Goal: Task Accomplishment & Management: Manage account settings

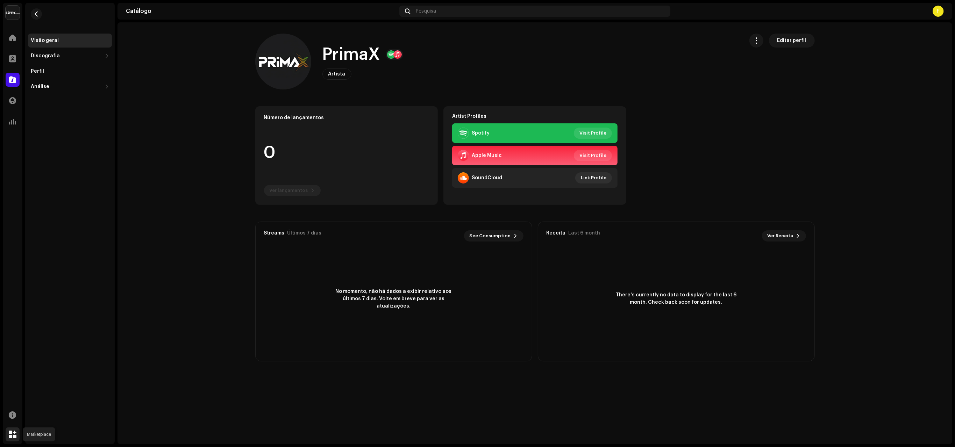
click at [12, 434] on span at bounding box center [13, 435] width 8 height 6
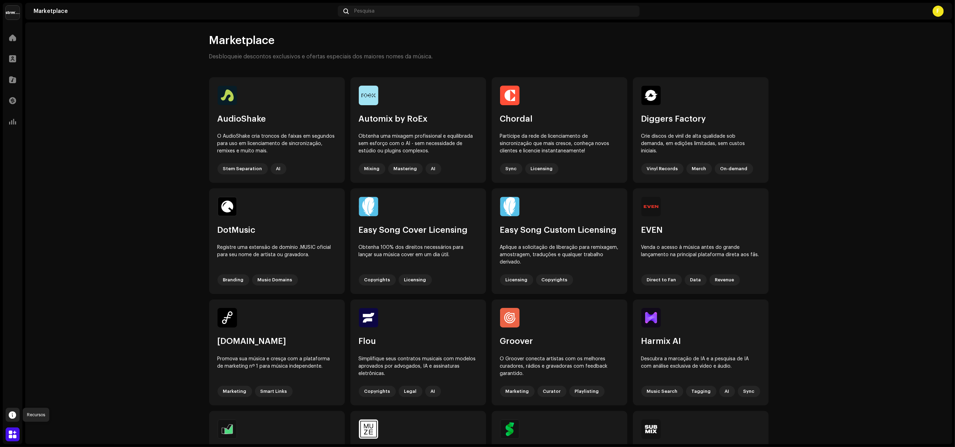
click at [13, 415] on span at bounding box center [12, 415] width 7 height 6
click at [48, 437] on div "Prazo de entrega" at bounding box center [52, 435] width 43 height 6
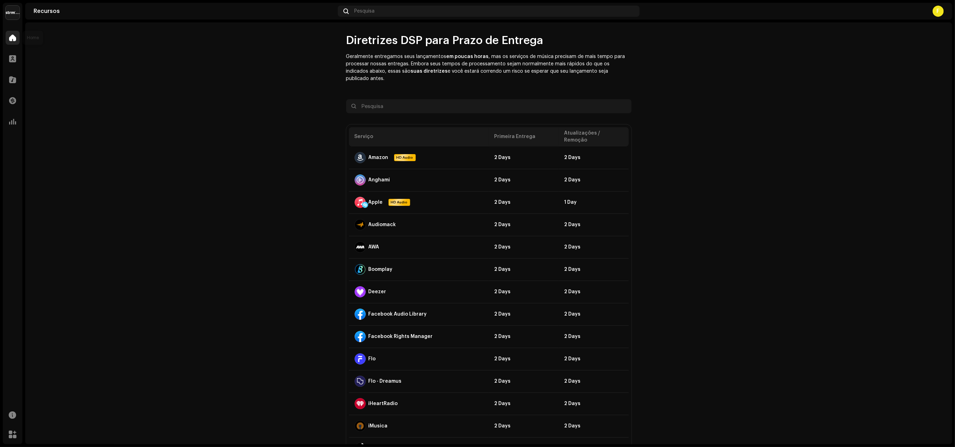
click at [12, 33] on div at bounding box center [13, 38] width 14 height 14
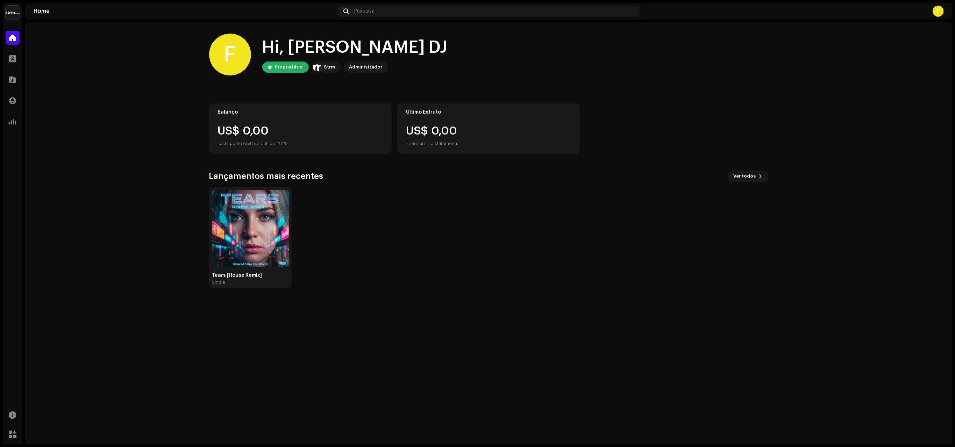
click at [11, 10] on img at bounding box center [13, 13] width 14 height 14
click at [102, 16] on span at bounding box center [104, 16] width 4 height 6
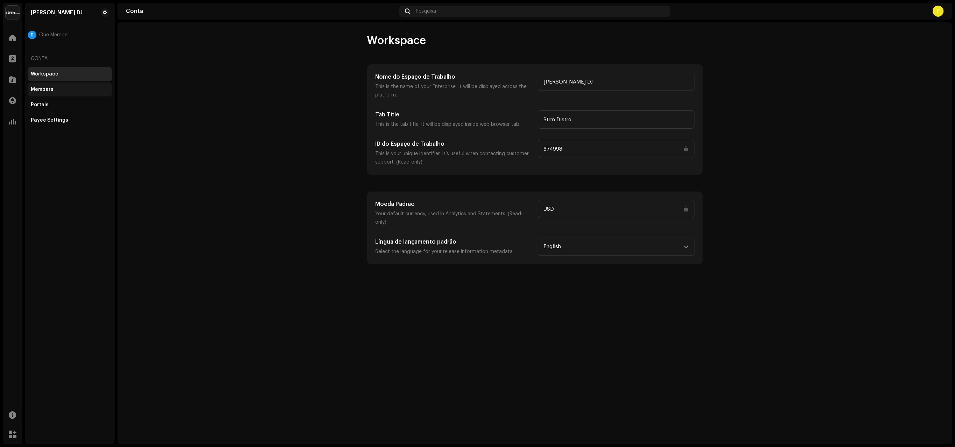
click at [51, 86] on div "Members" at bounding box center [70, 90] width 84 height 14
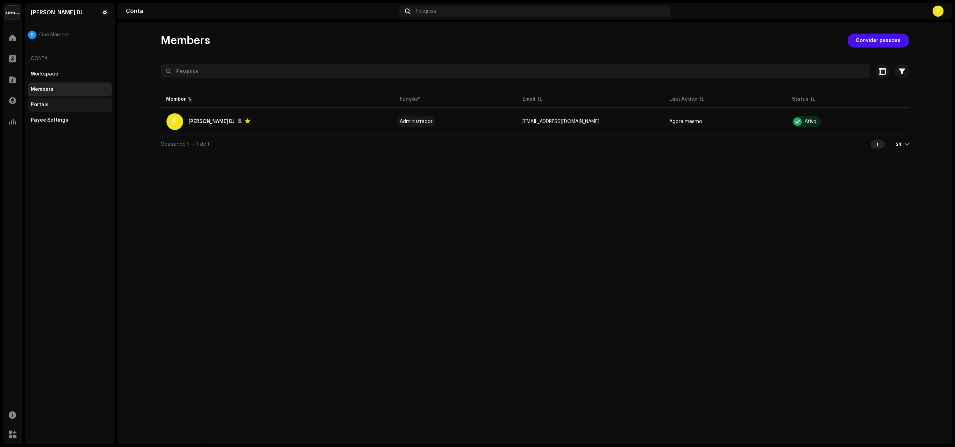
click at [43, 107] on div "Portals" at bounding box center [40, 105] width 18 height 6
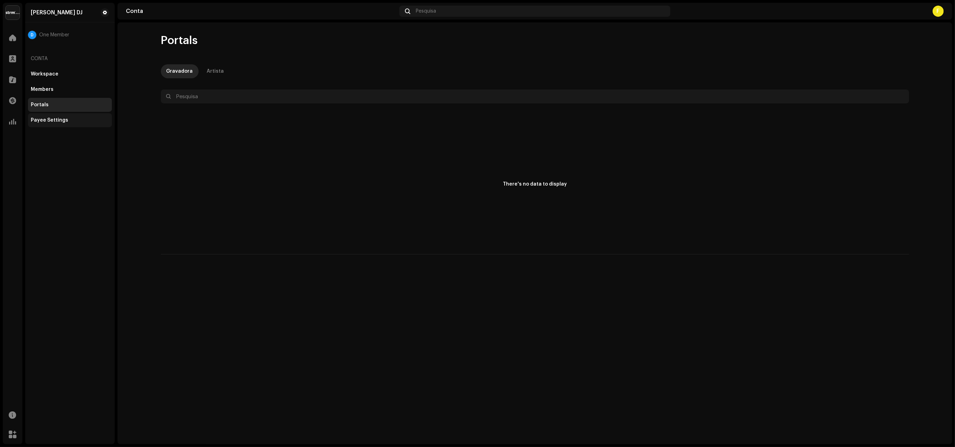
click at [49, 119] on div "Payee Settings" at bounding box center [49, 121] width 37 height 6
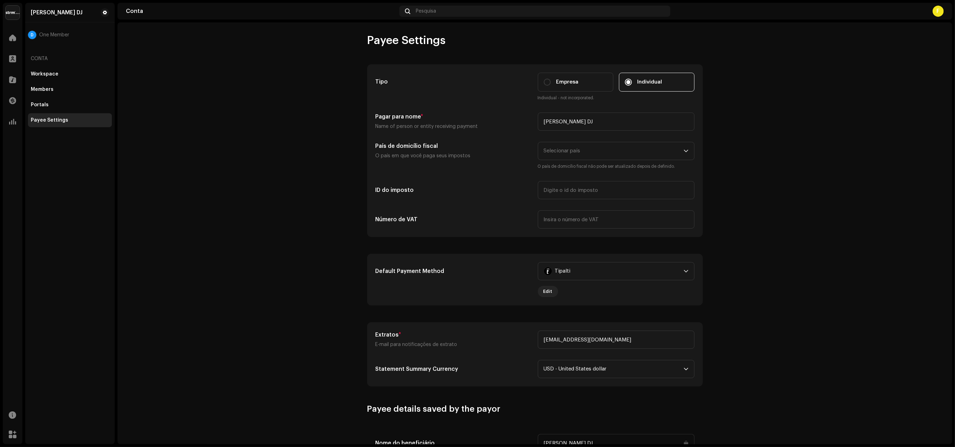
click at [935, 9] on div "F" at bounding box center [938, 11] width 11 height 11
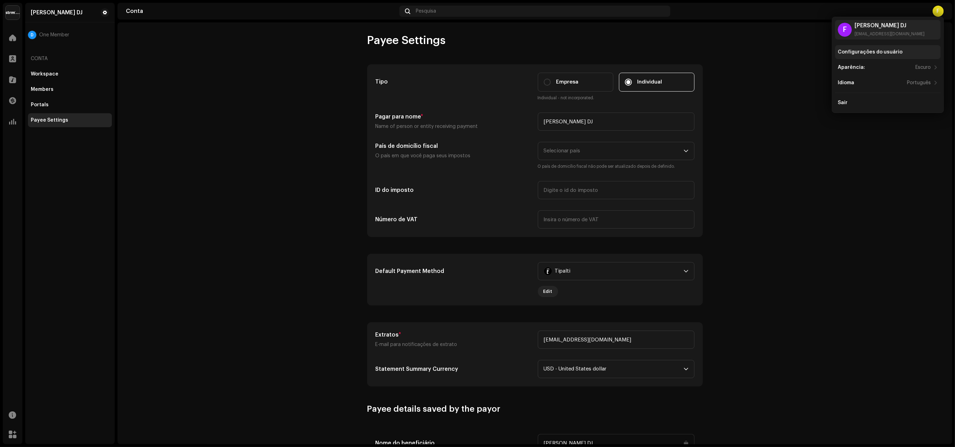
click at [866, 52] on div "Configurações do usuário" at bounding box center [870, 52] width 65 height 6
